Goal: Information Seeking & Learning: Learn about a topic

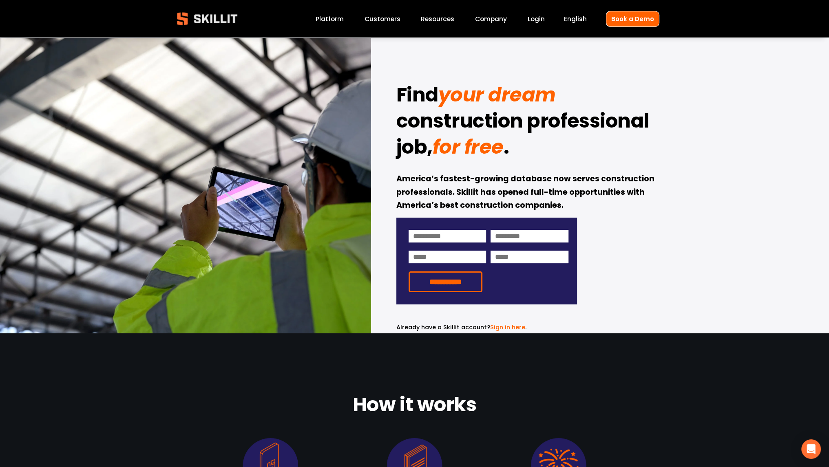
click at [335, 18] on link "Platform" at bounding box center [329, 18] width 28 height 11
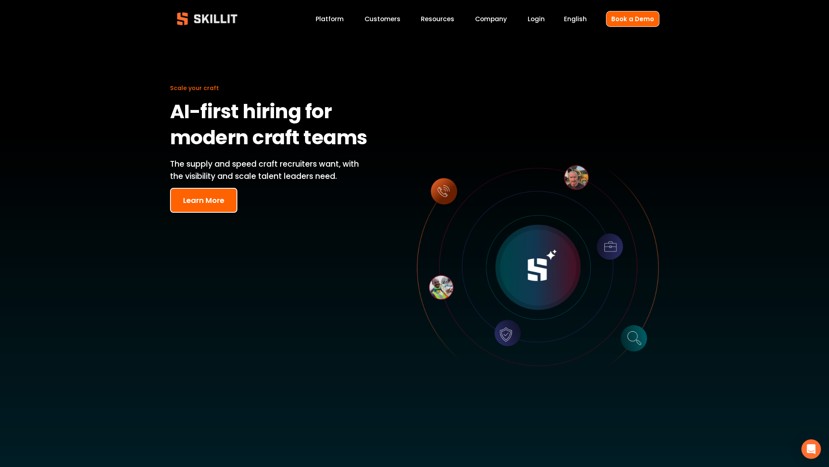
click at [215, 196] on button "Learn More" at bounding box center [203, 200] width 67 height 25
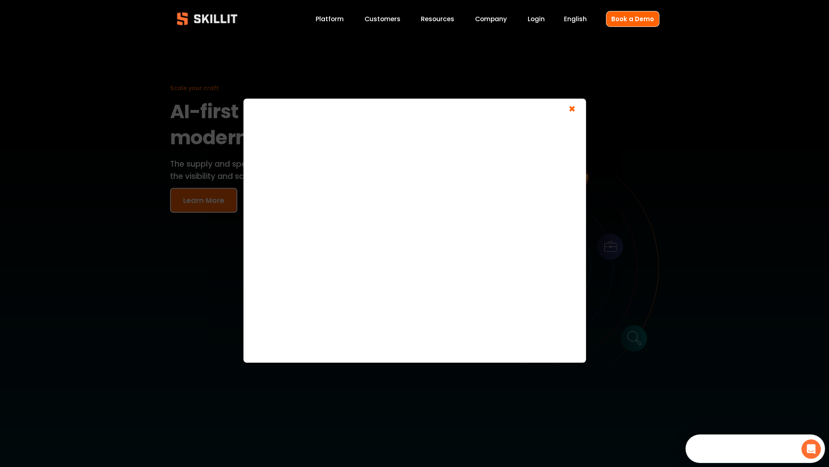
click at [571, 111] on span "×" at bounding box center [571, 110] width 15 height 15
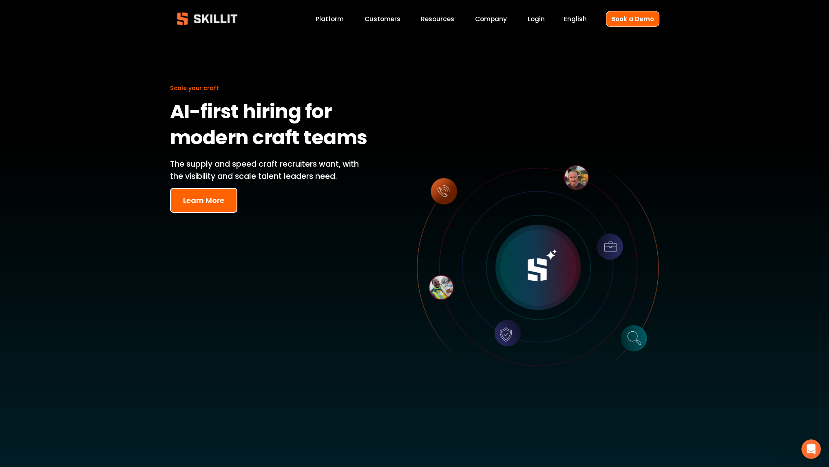
click at [388, 18] on link "Customers" at bounding box center [382, 18] width 36 height 11
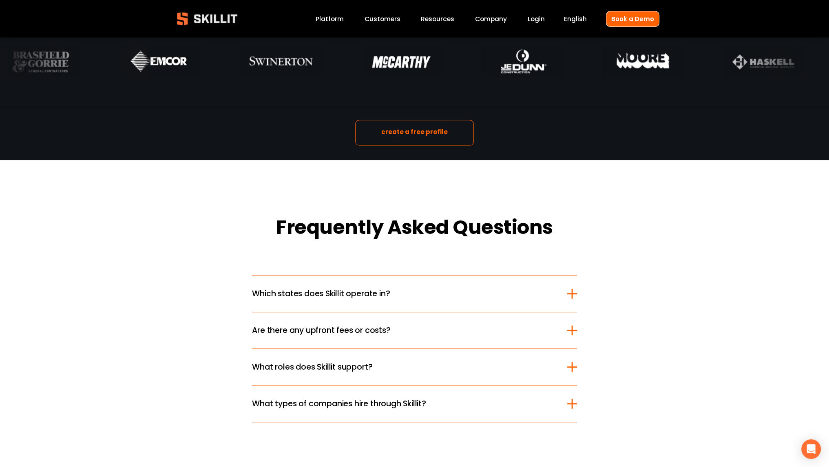
scroll to position [978, 0]
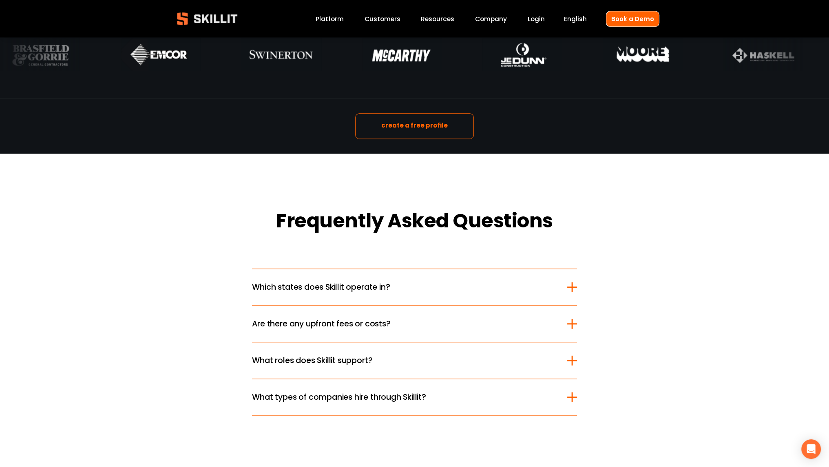
click at [572, 282] on div at bounding box center [572, 287] width 10 height 10
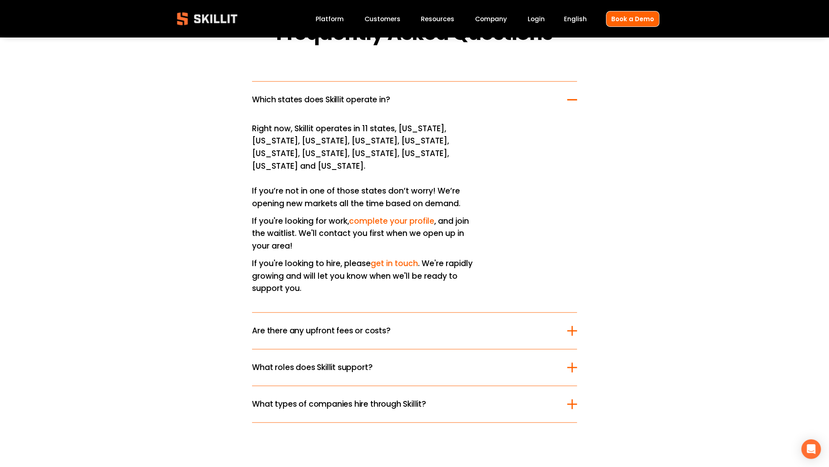
scroll to position [1195, 0]
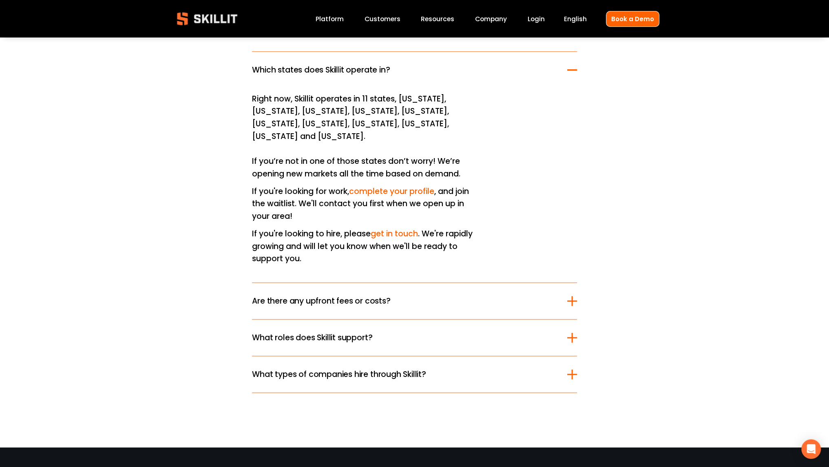
click at [569, 300] on div at bounding box center [572, 300] width 10 height 1
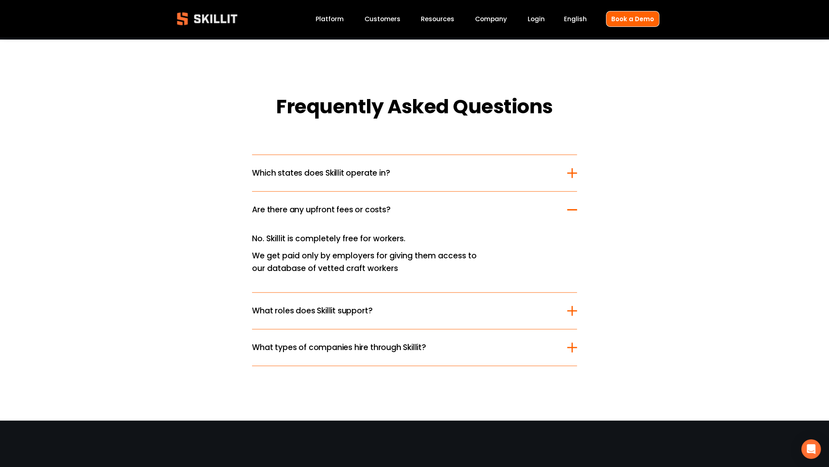
scroll to position [1087, 0]
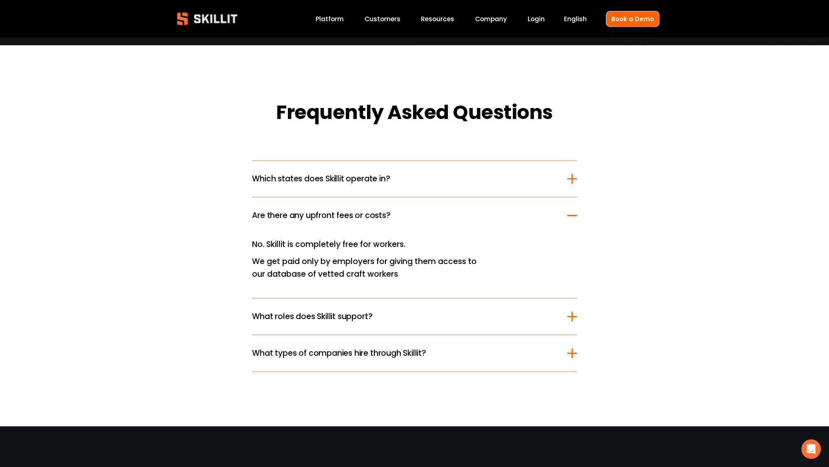
click at [569, 311] on div at bounding box center [572, 316] width 10 height 10
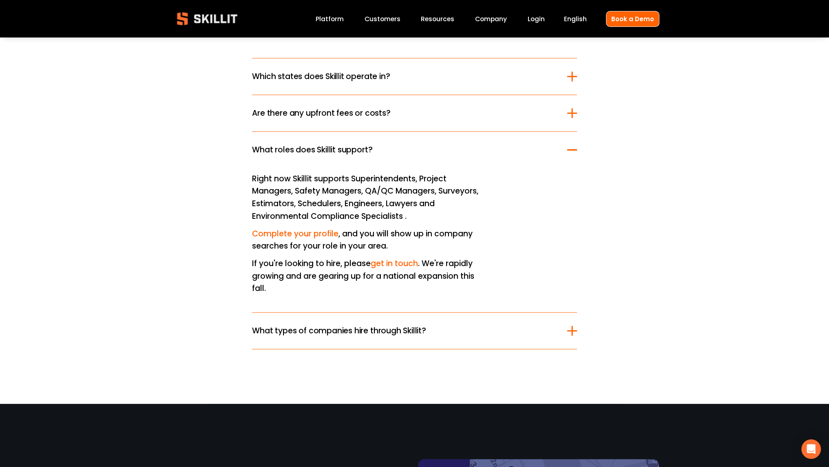
scroll to position [1195, 0]
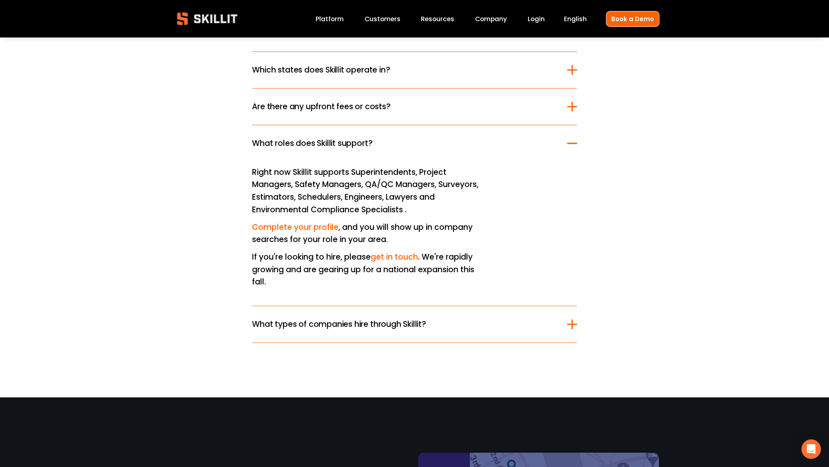
click at [579, 315] on div "Frequently Asked Questions Which states does Skillit operate in? Right now, Ski…" at bounding box center [414, 167] width 829 height 352
click at [569, 324] on div at bounding box center [572, 324] width 10 height 1
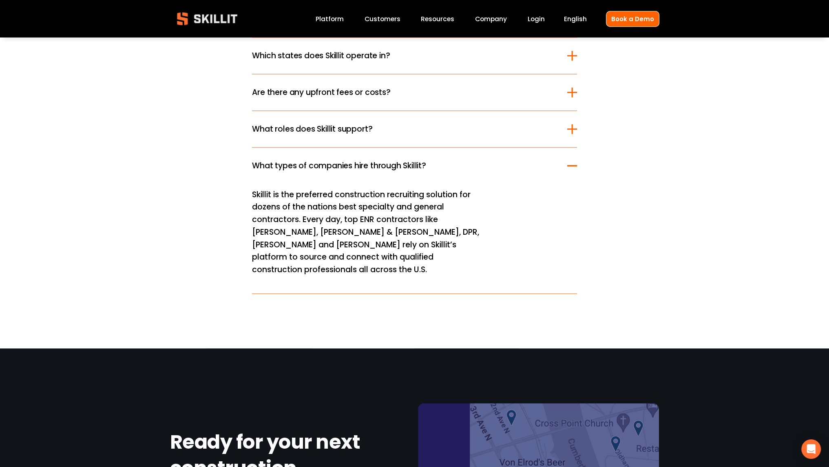
scroll to position [1064, 0]
